Goal: Information Seeking & Learning: Understand process/instructions

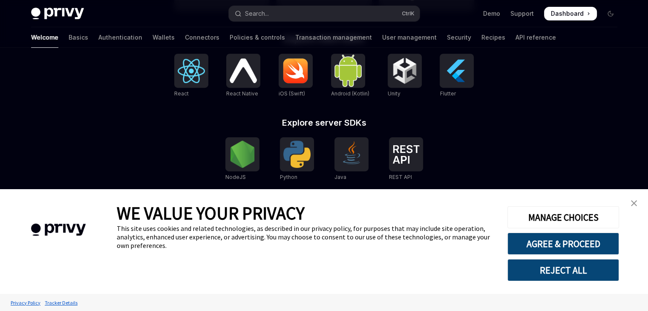
scroll to position [363, 0]
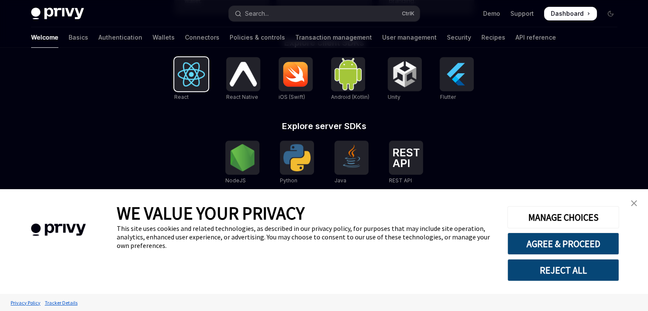
click at [190, 73] on img at bounding box center [191, 74] width 27 height 24
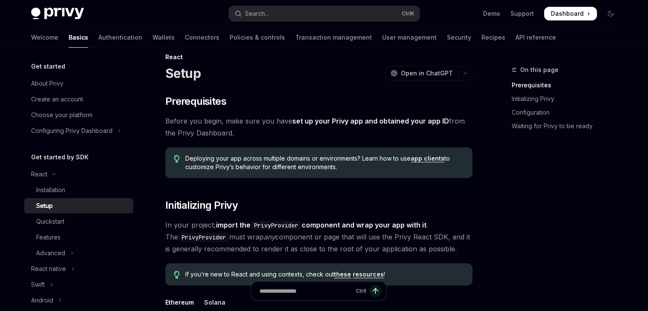
type textarea "*"
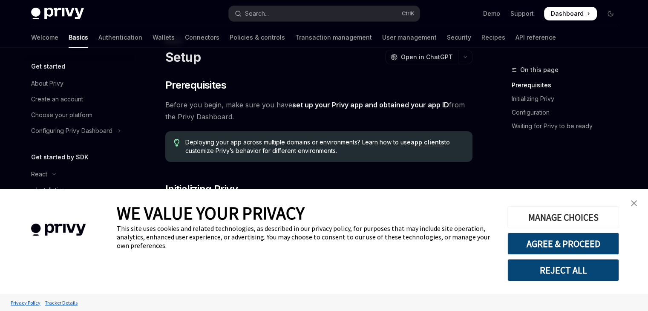
scroll to position [37, 0]
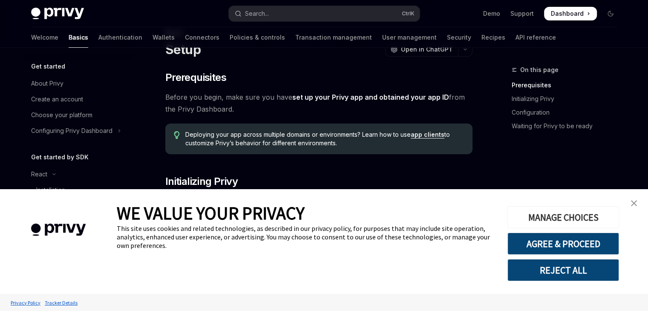
click at [572, 219] on button "MANAGE CHOICES" at bounding box center [564, 217] width 112 height 22
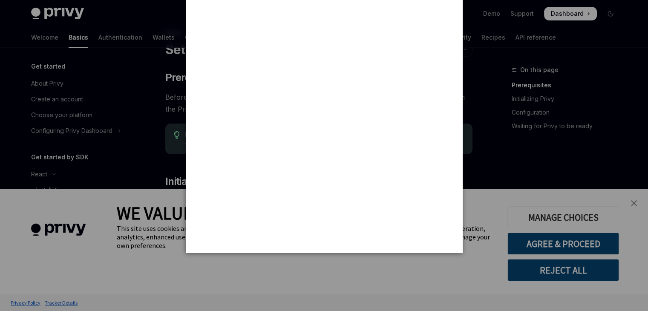
scroll to position [0, 0]
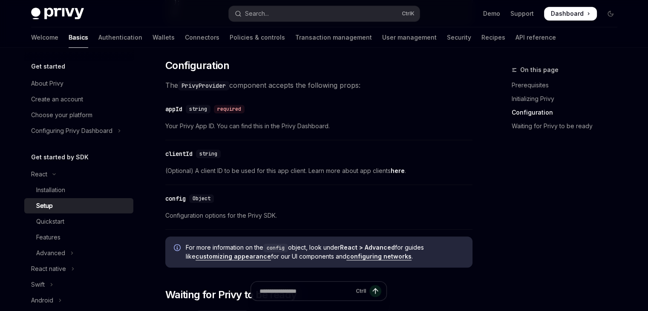
scroll to position [569, 0]
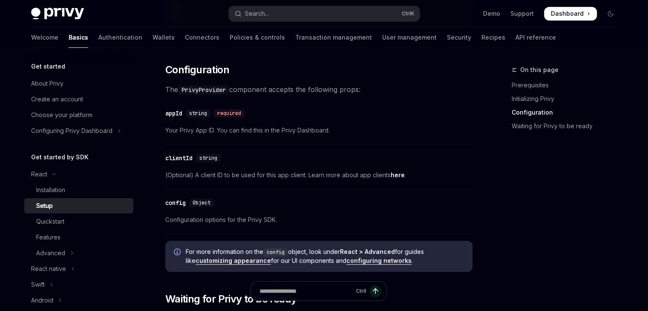
click at [564, 16] on span "Dashboard" at bounding box center [567, 13] width 33 height 9
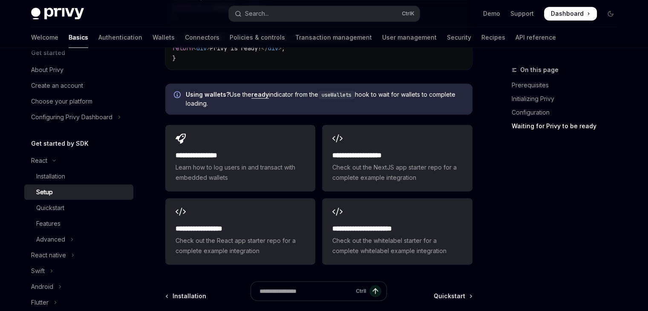
scroll to position [1076, 0]
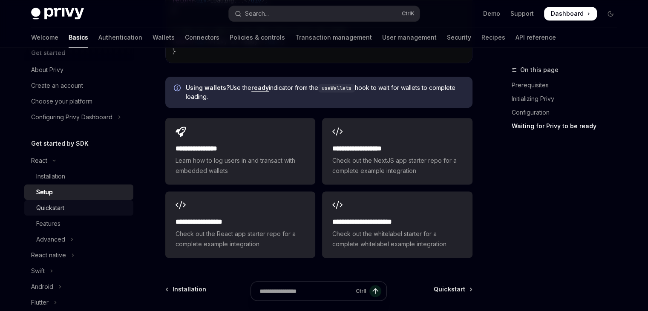
click at [75, 202] on link "Quickstart" at bounding box center [78, 207] width 109 height 15
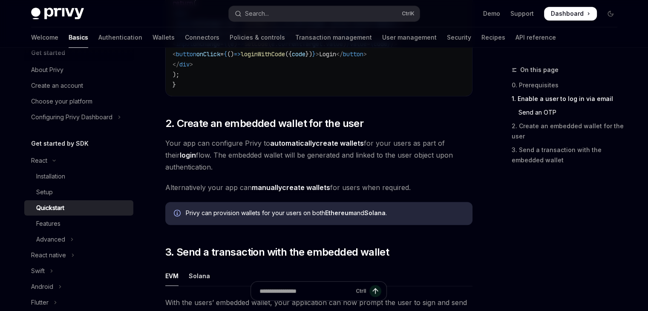
scroll to position [545, 0]
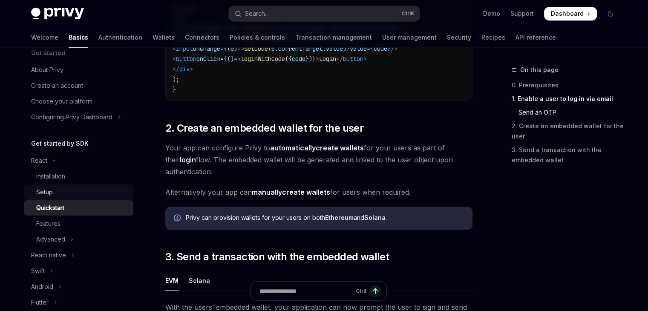
click at [92, 194] on div "Setup" at bounding box center [82, 192] width 92 height 10
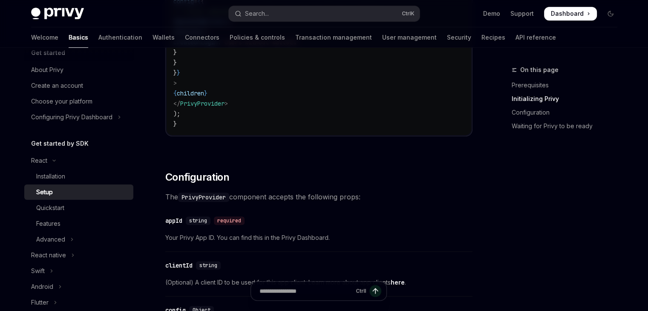
scroll to position [366, 0]
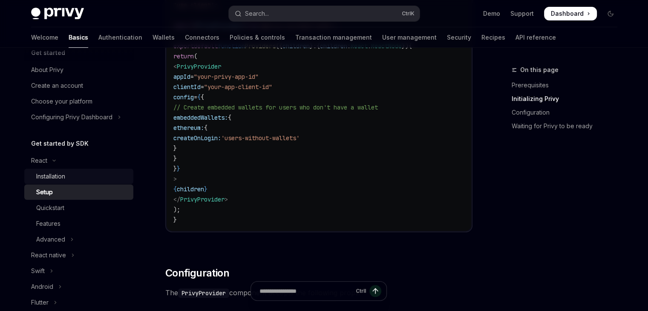
click at [99, 181] on div "Installation" at bounding box center [82, 176] width 92 height 10
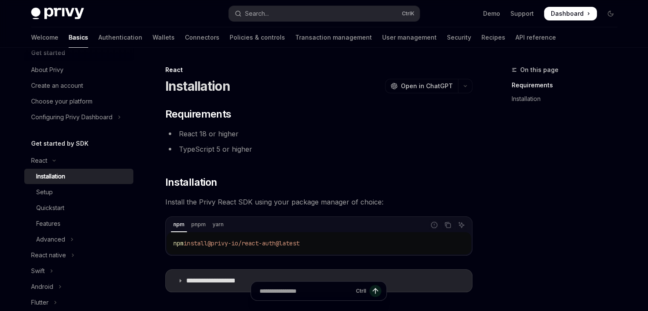
scroll to position [118, 0]
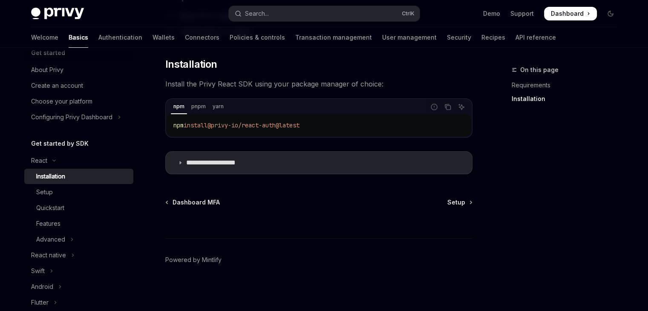
drag, startPoint x: 315, startPoint y: 127, endPoint x: 217, endPoint y: 123, distance: 98.5
click at [217, 123] on code "npm install @privy-io/react-auth@latest" at bounding box center [318, 125] width 291 height 10
copy span "@privy-io/react-auth@latest"
click at [464, 201] on span "Setup" at bounding box center [457, 203] width 18 height 9
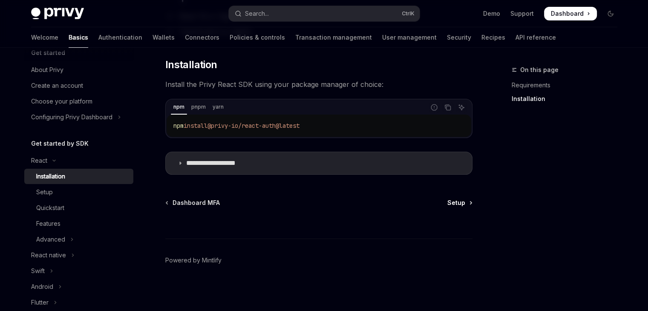
type textarea "*"
